Goal: Transaction & Acquisition: Subscribe to service/newsletter

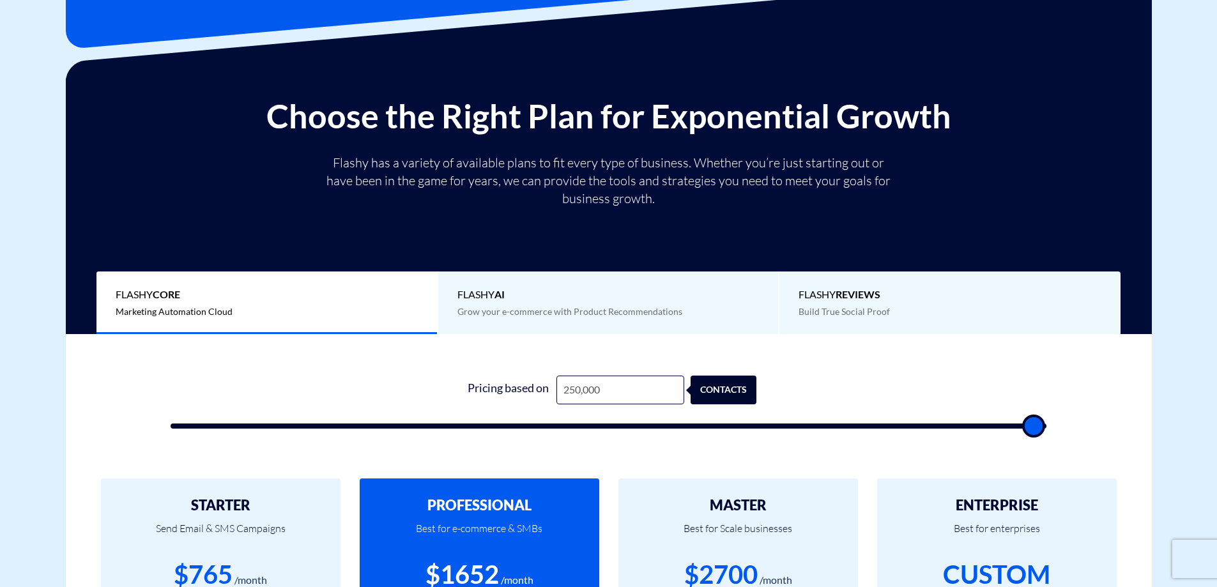
scroll to position [255, 0]
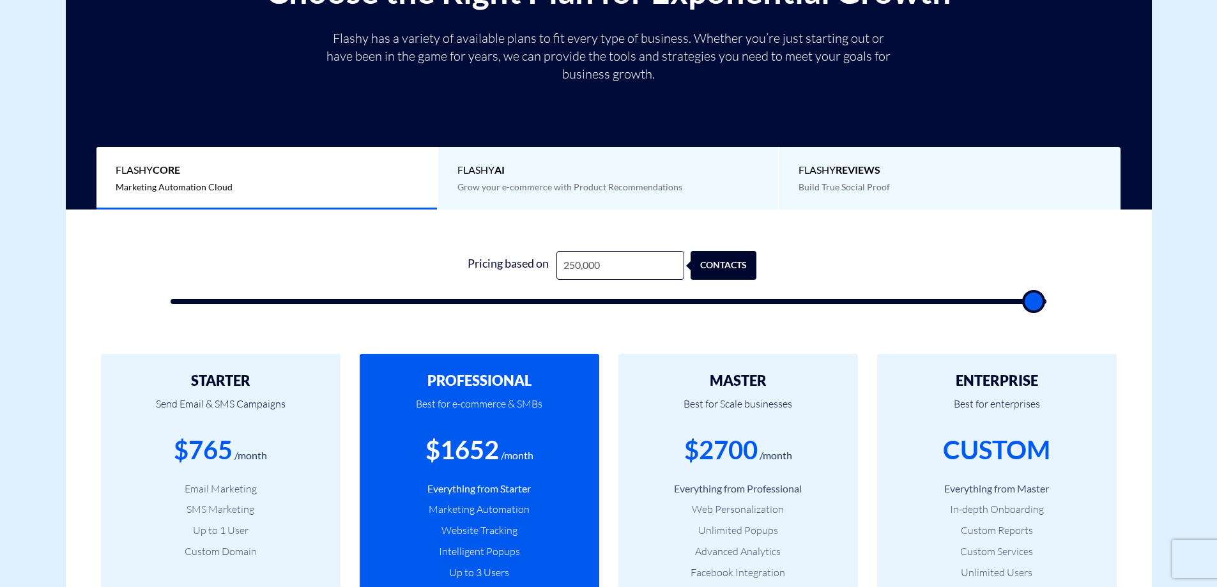
click at [602, 272] on input "250,000" at bounding box center [620, 265] width 128 height 29
type input "2"
type input "500"
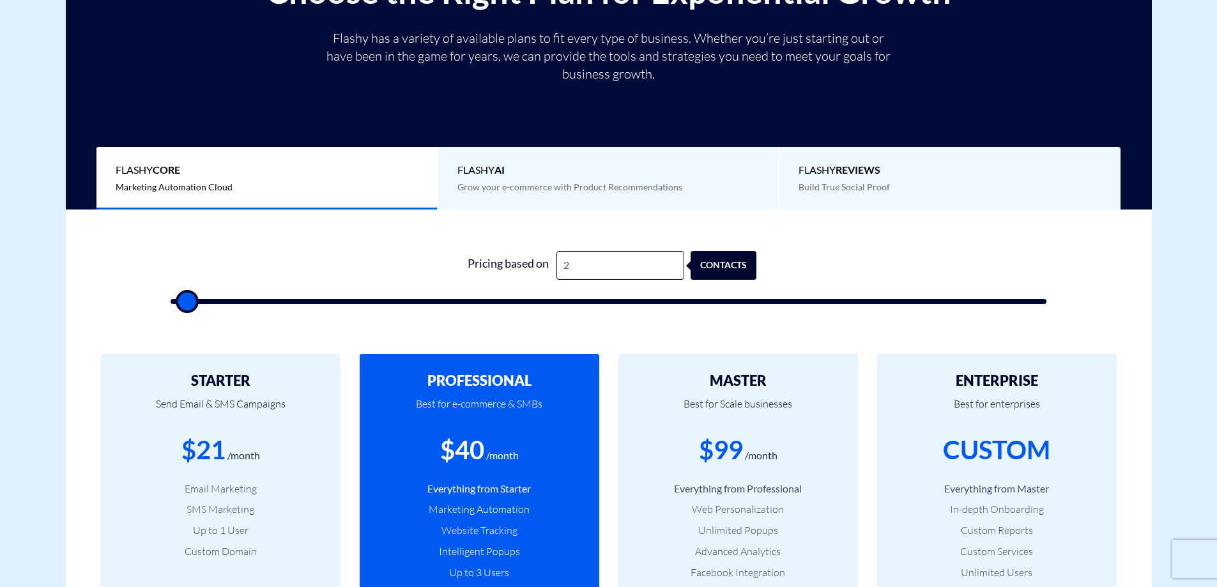
type input "29"
type input "500"
type input "2"
type input "500"
type input "20"
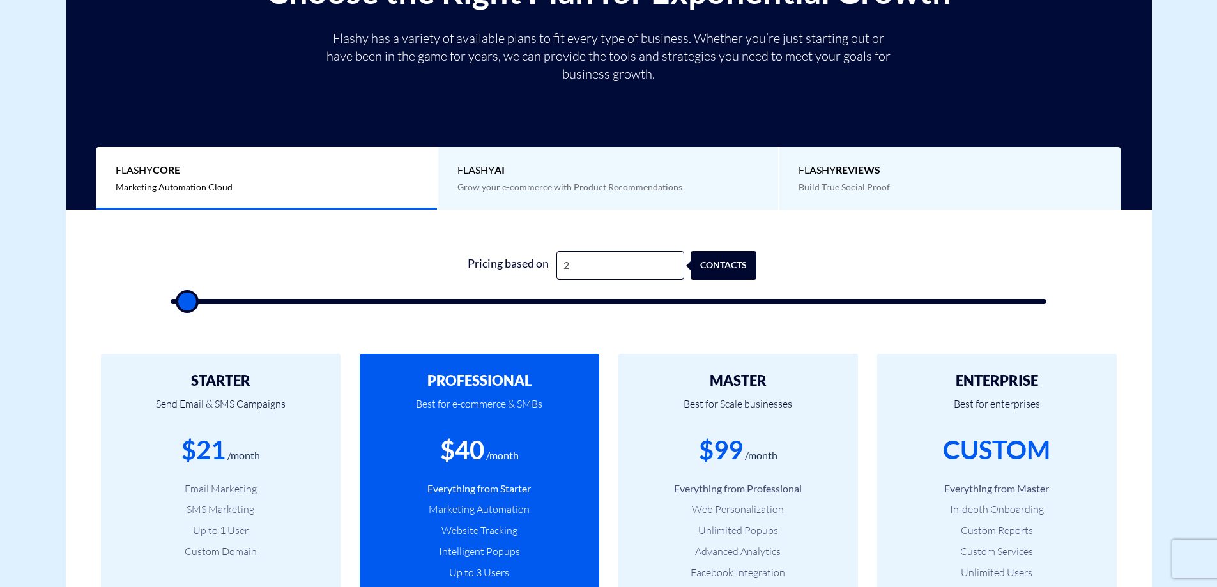
type input "500"
type input "200"
type input "500"
type input "2,000"
type input "2000"
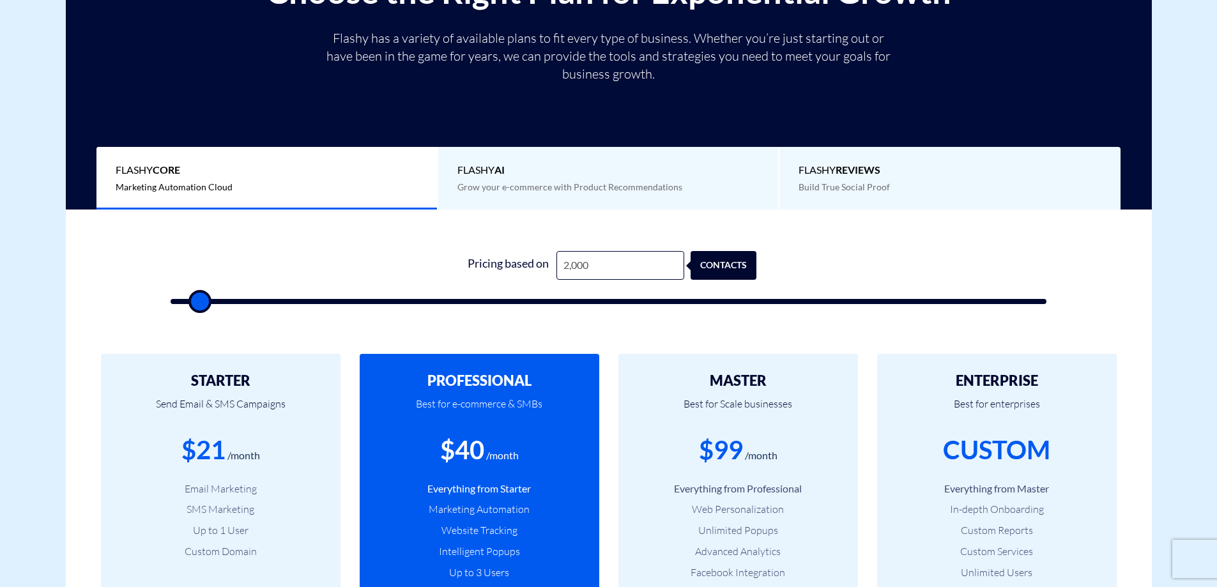
type input "20,000"
type input "20000"
type input "200,000"
type input "100000"
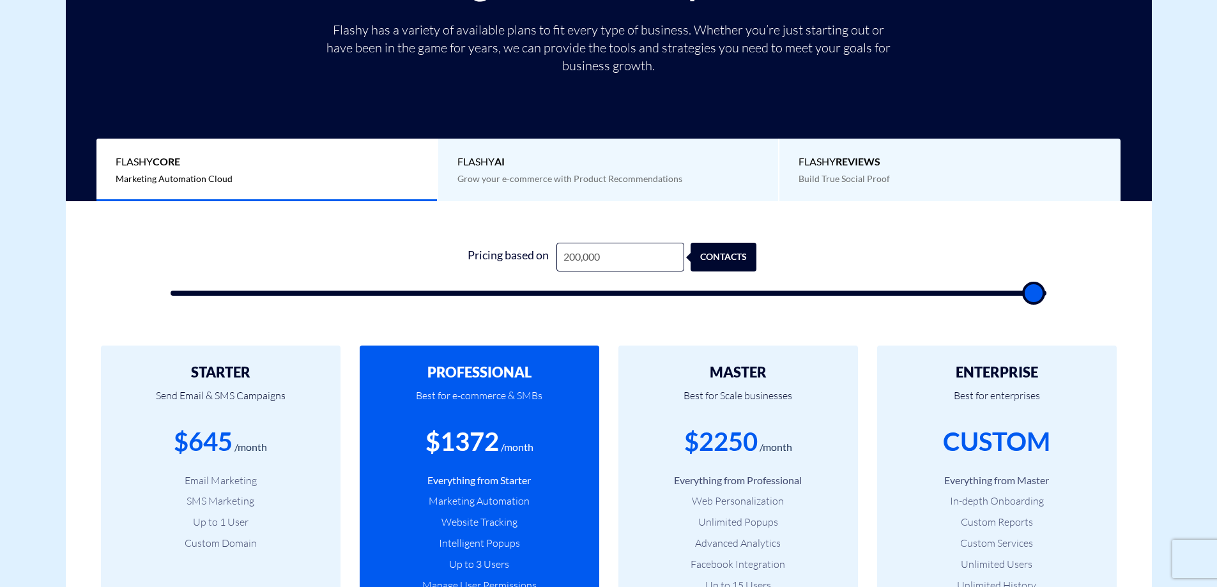
scroll to position [319, 0]
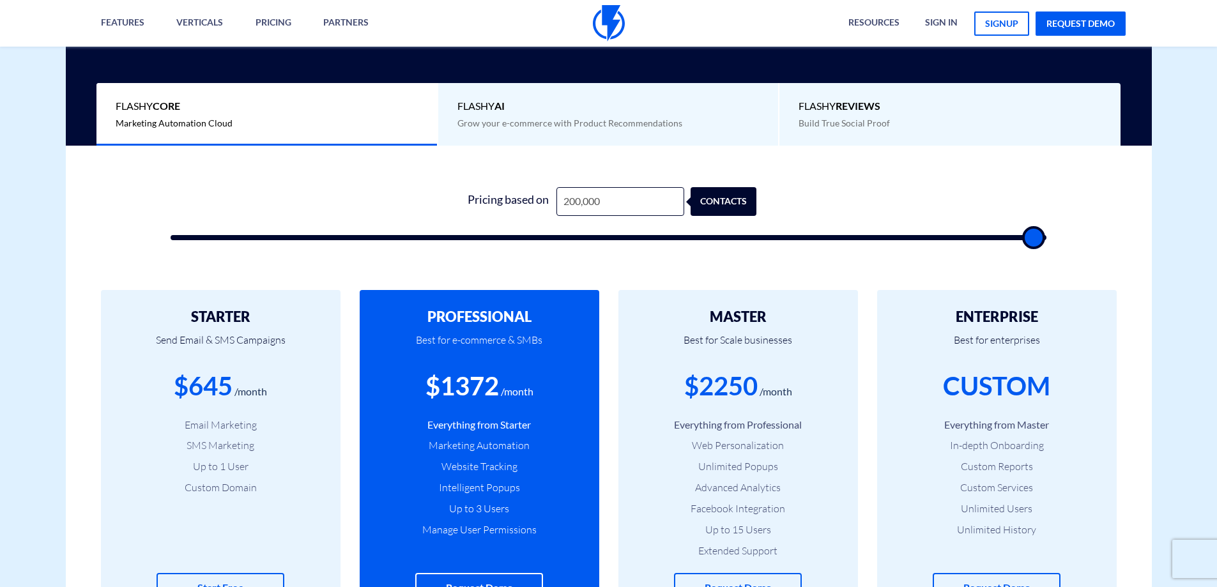
type input "200,000"
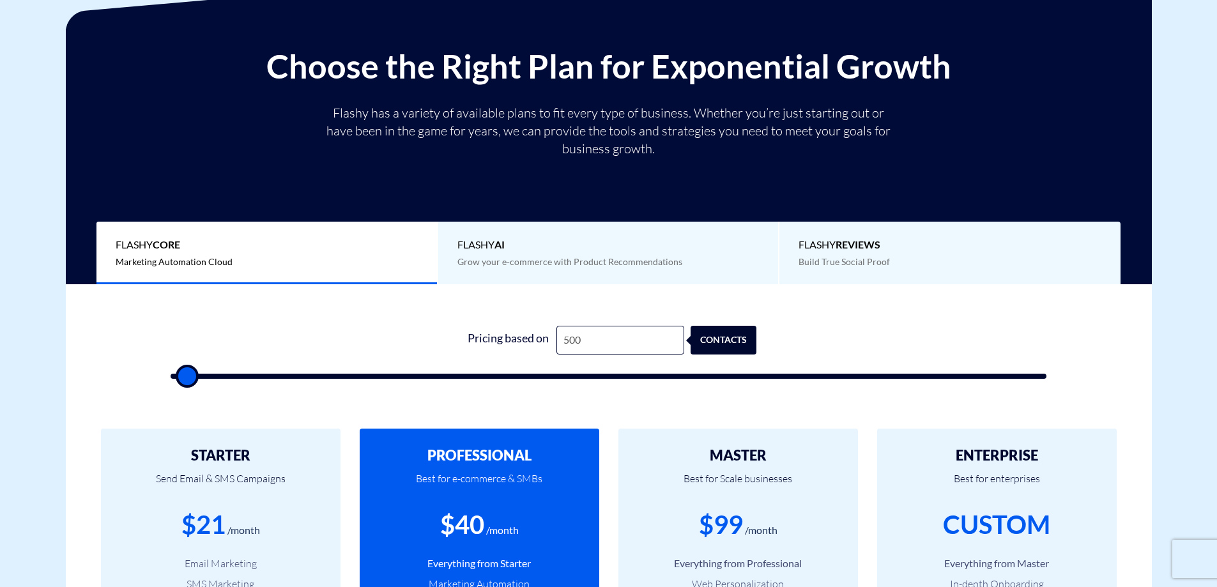
scroll to position [192, 0]
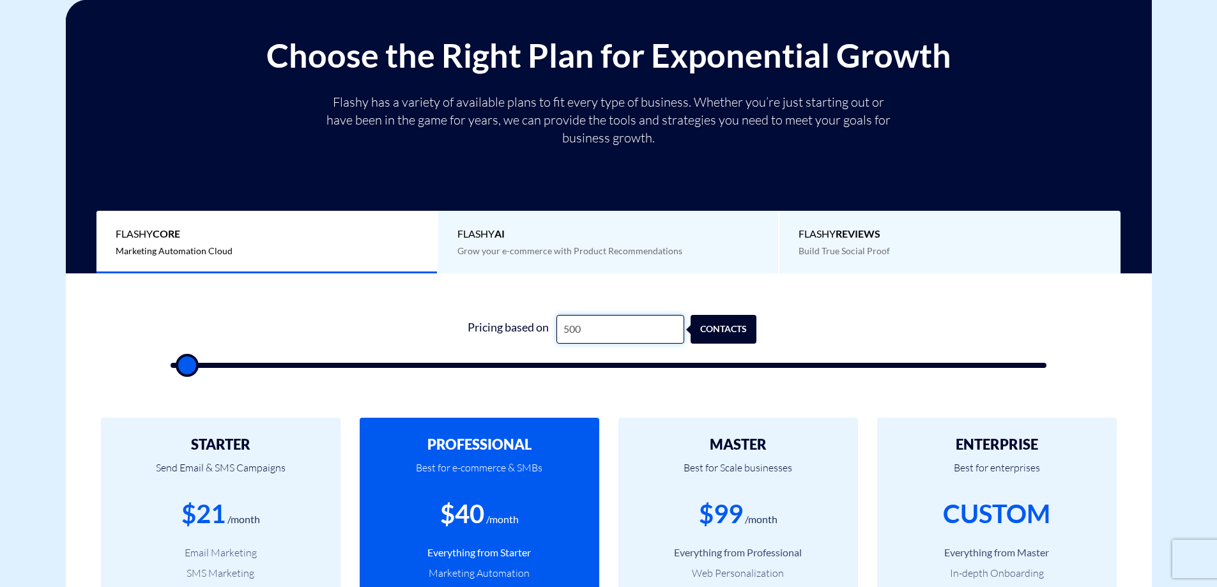
click at [608, 332] on input "500" at bounding box center [620, 329] width 128 height 29
type input "2"
type input "500"
type input "20"
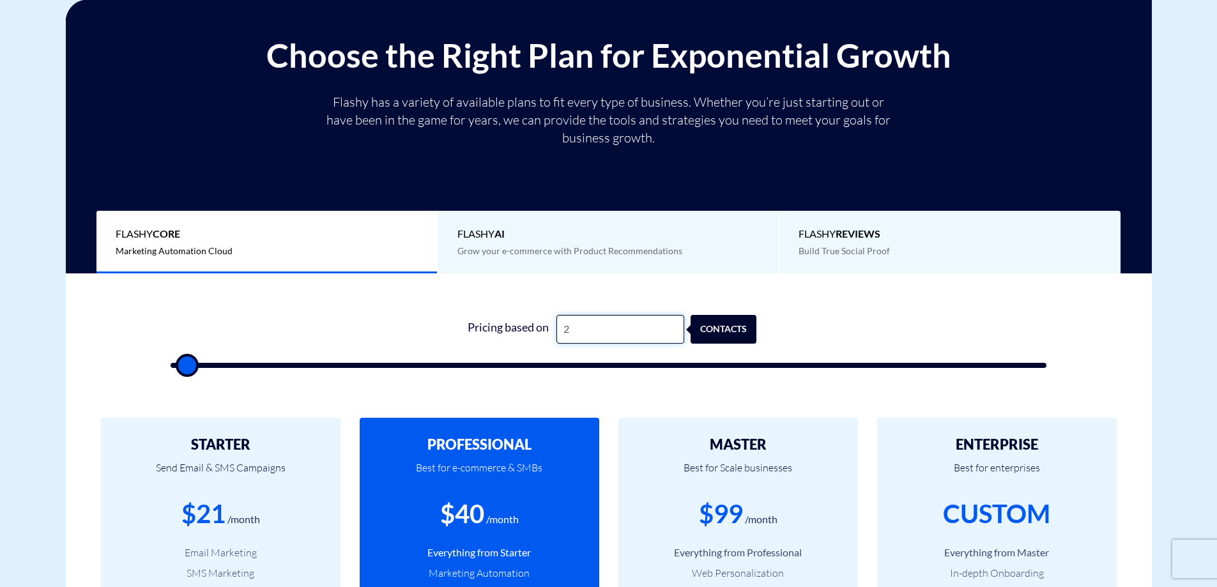
type input "500"
type input "200"
type input "500"
type input "2,000"
type input "2000"
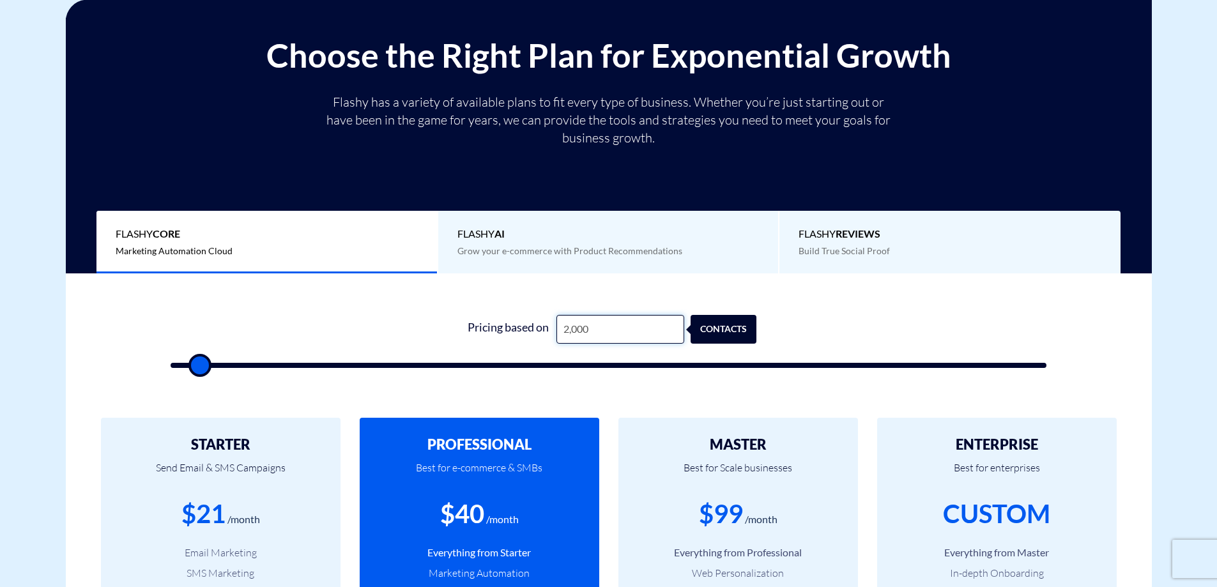
type input "20,000"
type input "20000"
type input "200,000"
type input "100000"
type input "200,000"
